Goal: Information Seeking & Learning: Find specific fact

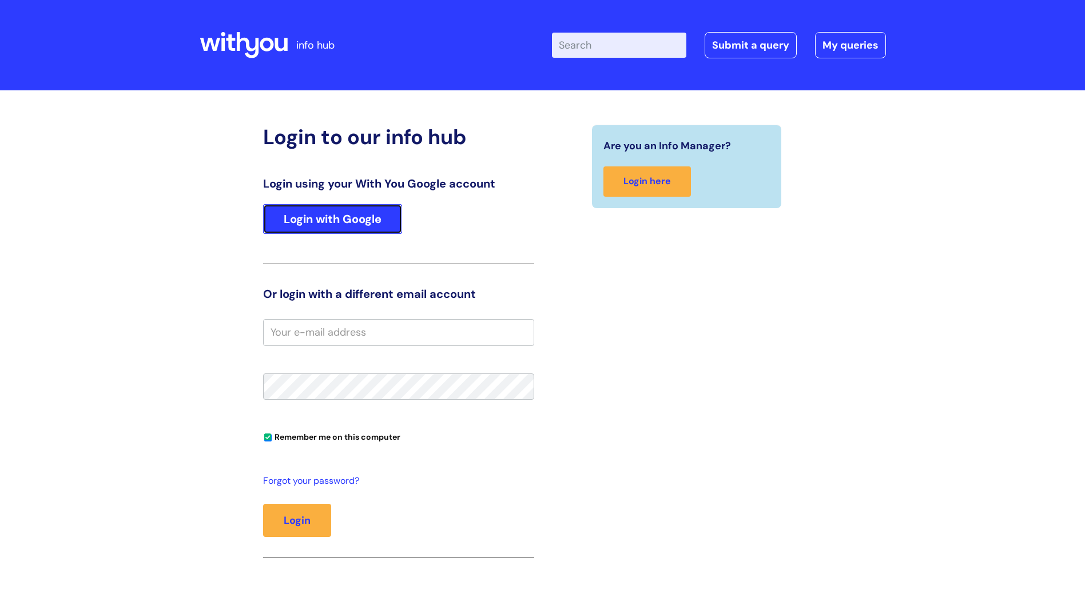
drag, startPoint x: 339, startPoint y: 218, endPoint x: 378, endPoint y: 193, distance: 46.3
click at [339, 218] on link "Login with Google" at bounding box center [332, 219] width 139 height 30
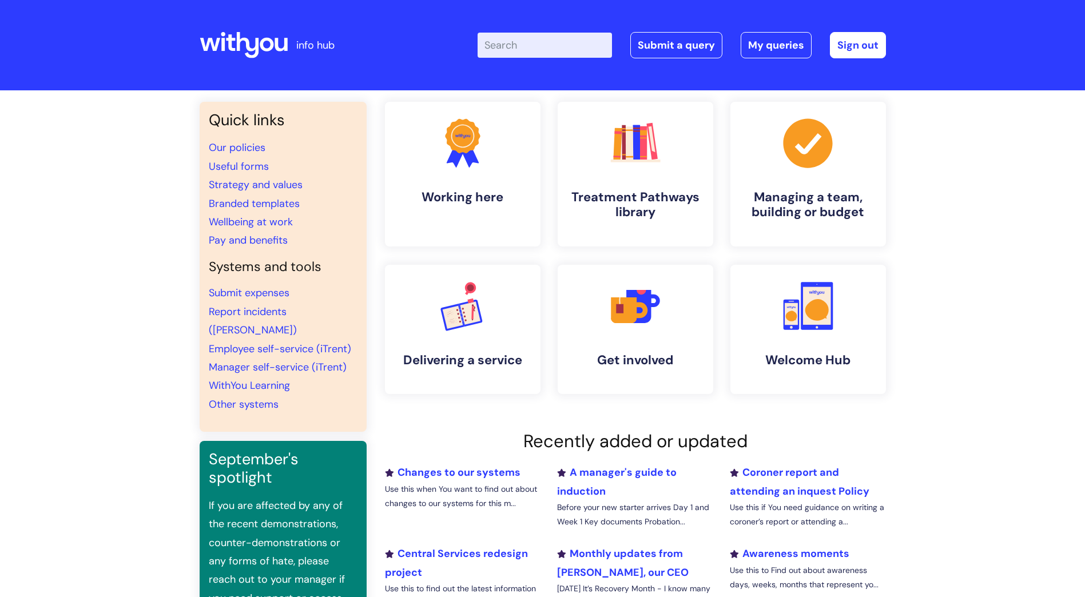
click at [612, 46] on input "Enter your search term here..." at bounding box center [544, 45] width 134 height 25
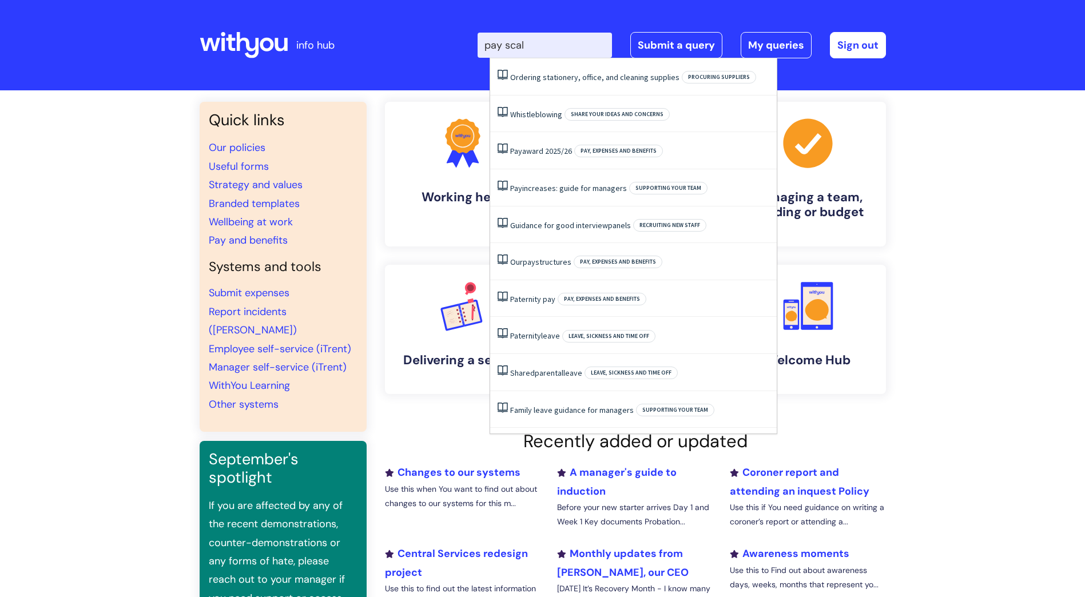
type input "pay scale"
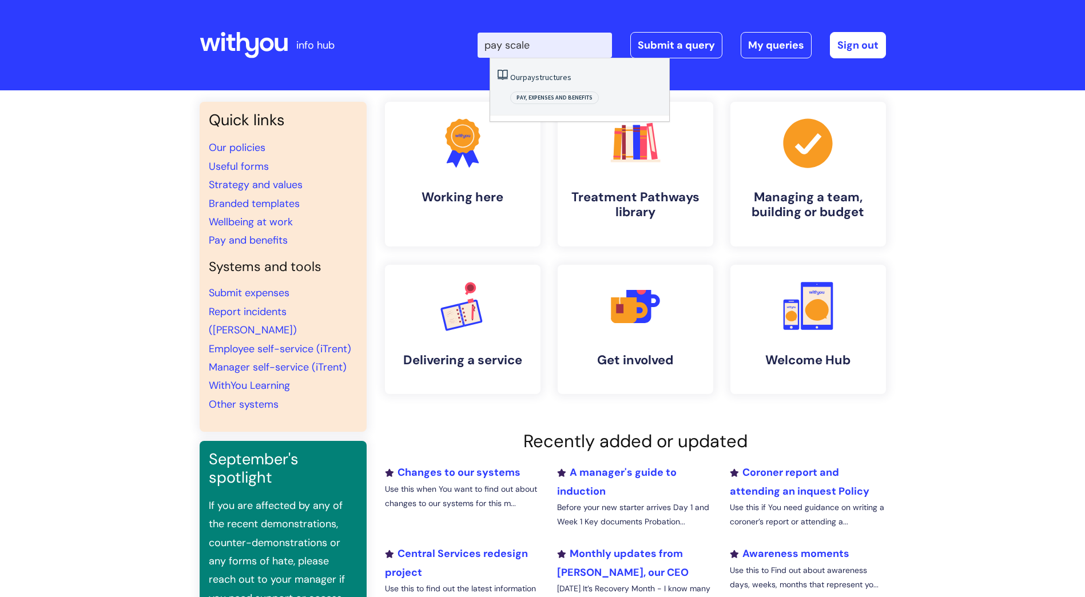
click at [541, 78] on link "Our pay structures" at bounding box center [540, 77] width 61 height 10
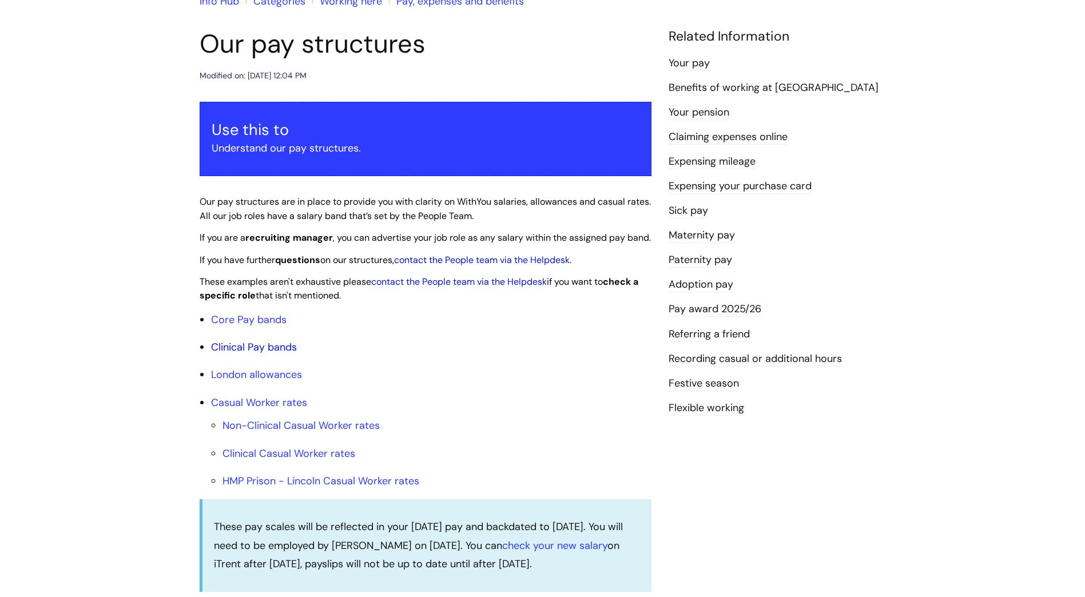
click at [237, 354] on link "Clinical Pay bands" at bounding box center [254, 347] width 86 height 14
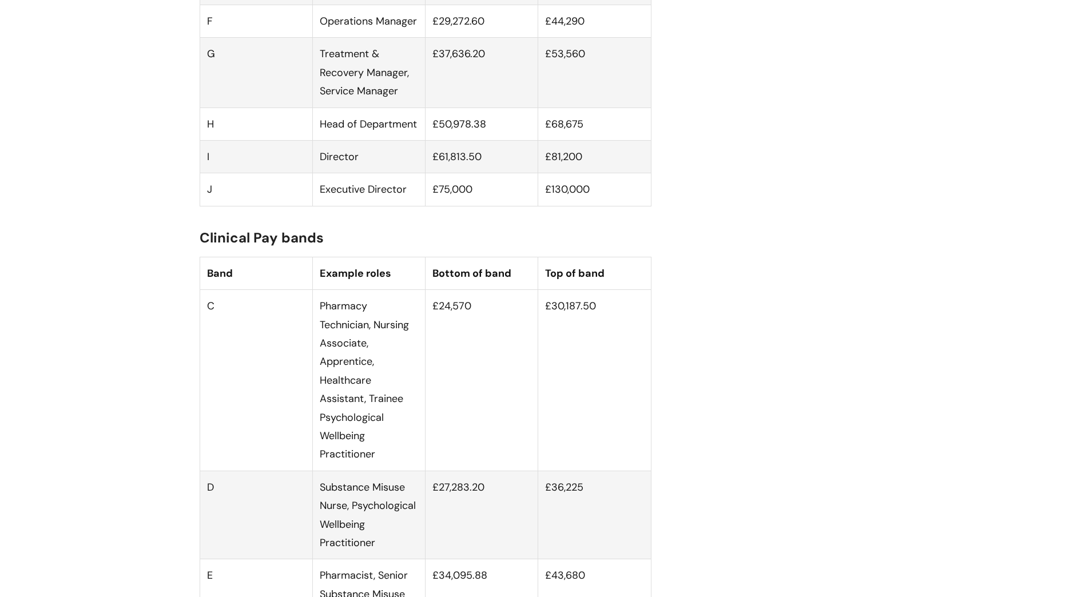
scroll to position [1161, 0]
